Goal: Task Accomplishment & Management: Complete application form

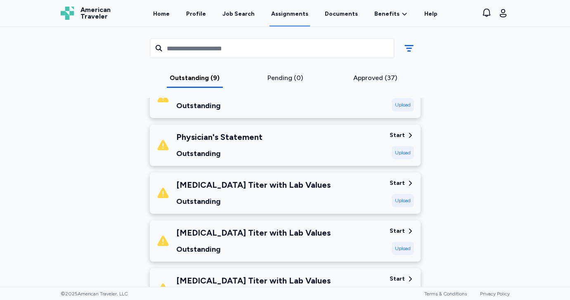
scroll to position [112, 0]
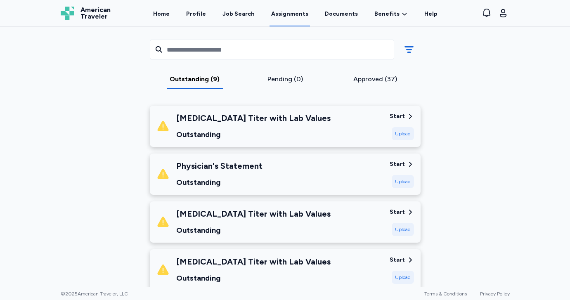
click at [403, 181] on div "Upload" at bounding box center [403, 181] width 22 height 13
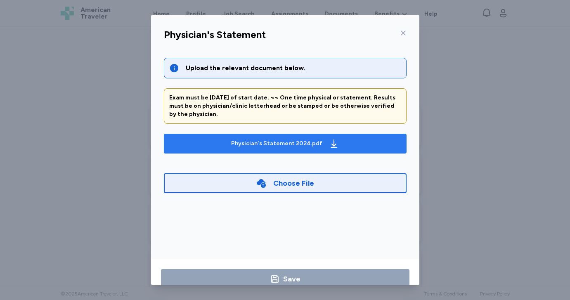
click at [331, 144] on icon "button" at bounding box center [334, 144] width 6 height 8
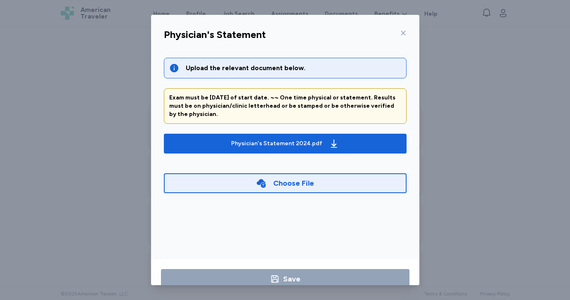
click at [475, 82] on div "Physician's Statement Upload the relevant document below. Exam must be [DATE] o…" at bounding box center [285, 150] width 570 height 300
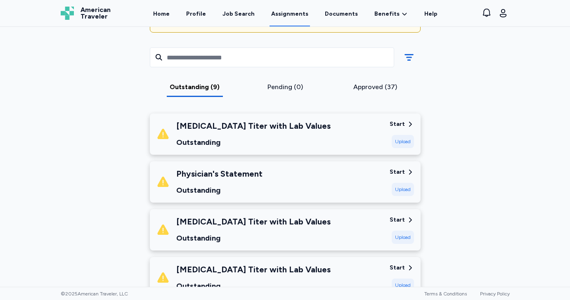
scroll to position [104, 0]
click at [399, 189] on div "Upload" at bounding box center [403, 189] width 22 height 13
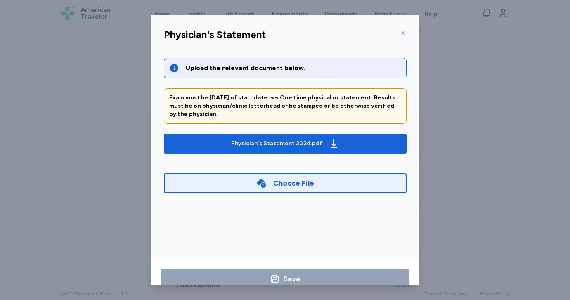
click at [292, 181] on div "Choose File" at bounding box center [293, 184] width 41 height 12
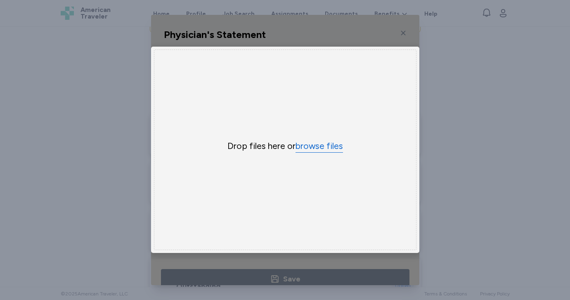
click at [311, 149] on button "browse files" at bounding box center [319, 146] width 47 height 12
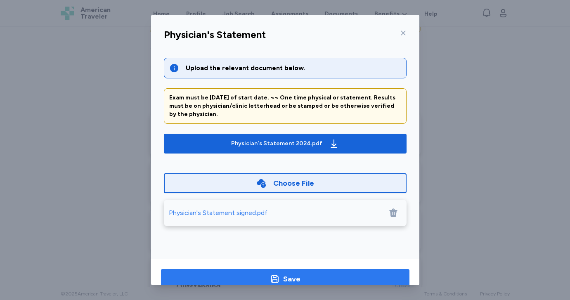
click at [294, 276] on div "Save" at bounding box center [291, 279] width 17 height 12
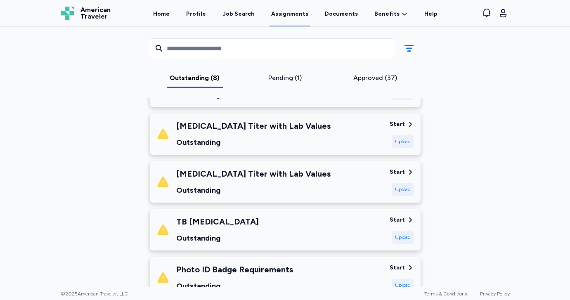
scroll to position [0, 0]
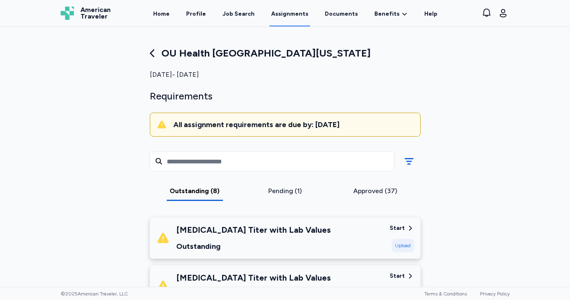
click at [367, 194] on div "Approved (37)" at bounding box center [376, 191] width 84 height 10
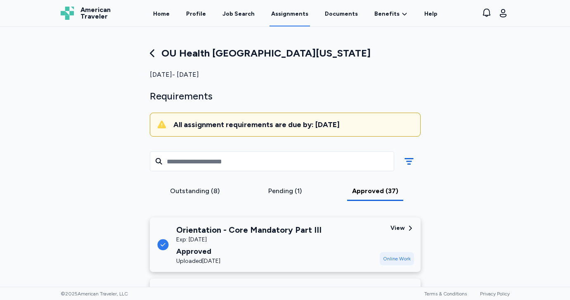
click at [280, 190] on div "Pending (1)" at bounding box center [285, 191] width 84 height 10
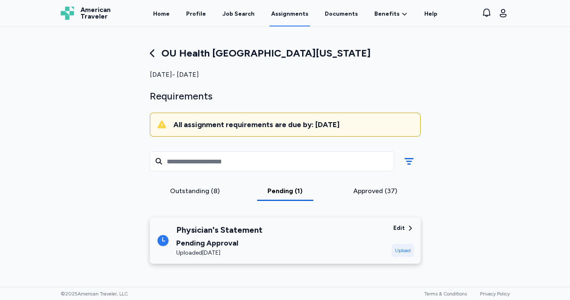
scroll to position [60, 0]
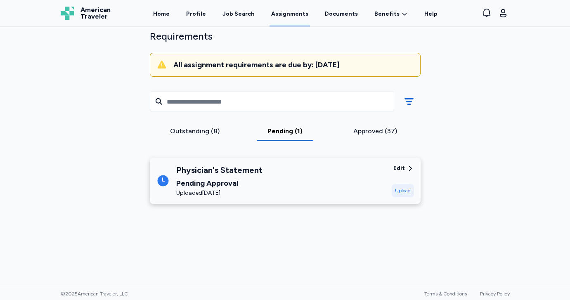
click at [197, 127] on div "Outstanding (8)" at bounding box center [195, 131] width 84 height 10
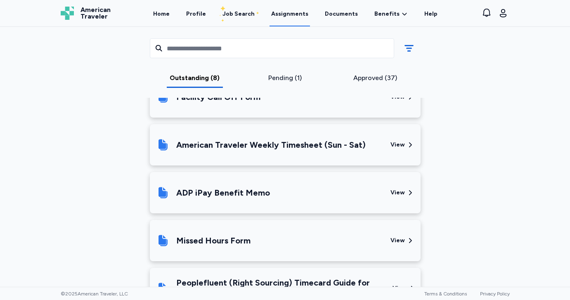
scroll to position [740, 0]
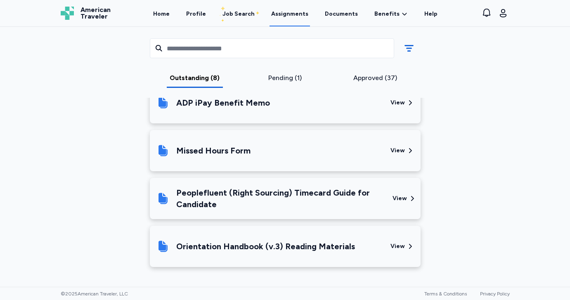
click at [399, 251] on div "View" at bounding box center [403, 246] width 24 height 28
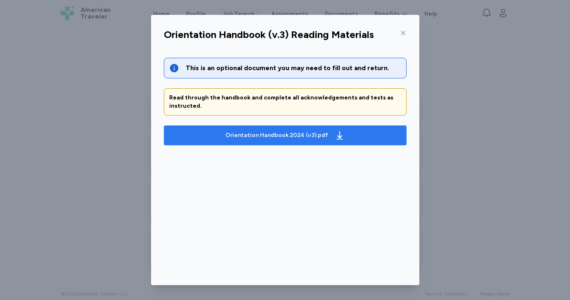
click at [302, 137] on div "Orientation Handbook 2024 (v3).pdf" at bounding box center [276, 135] width 103 height 8
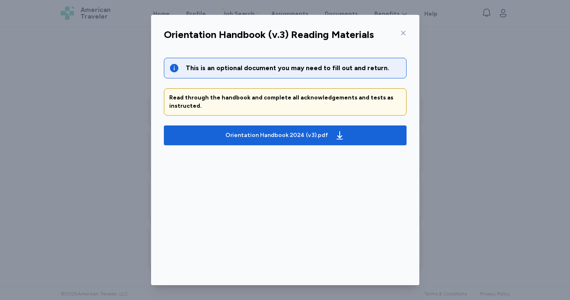
click at [500, 133] on div "Orientation Handbook (v.3) Reading Materials This is an optional document you m…" at bounding box center [285, 150] width 570 height 300
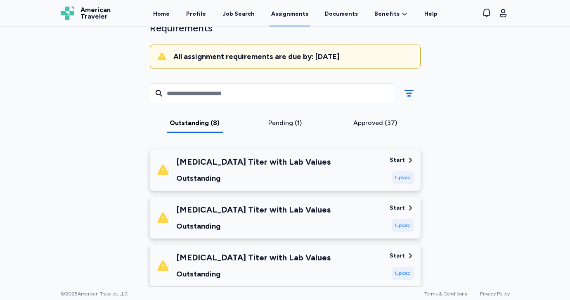
scroll to position [152, 0]
